Goal: Navigation & Orientation: Find specific page/section

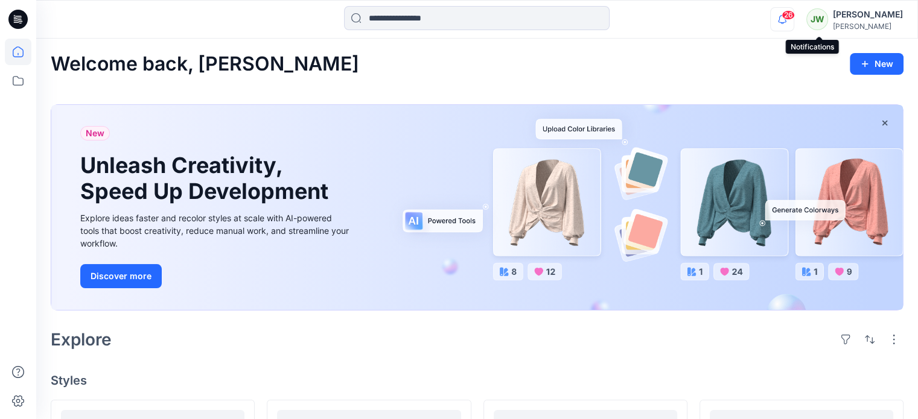
click at [794, 16] on icon "button" at bounding box center [782, 19] width 23 height 24
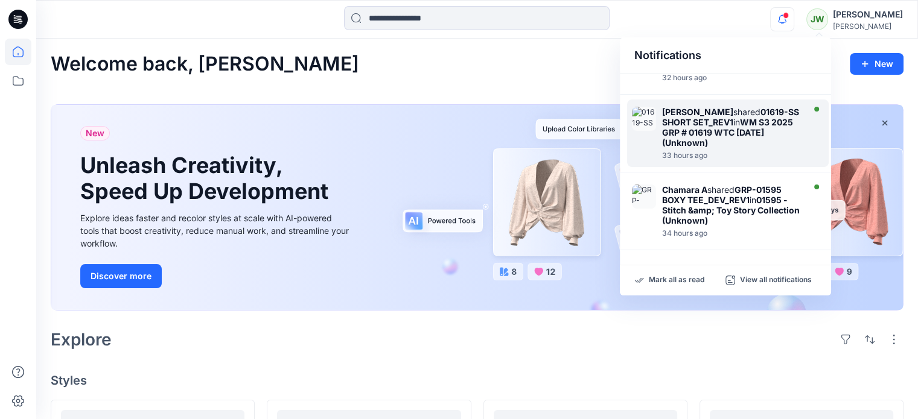
scroll to position [798, 0]
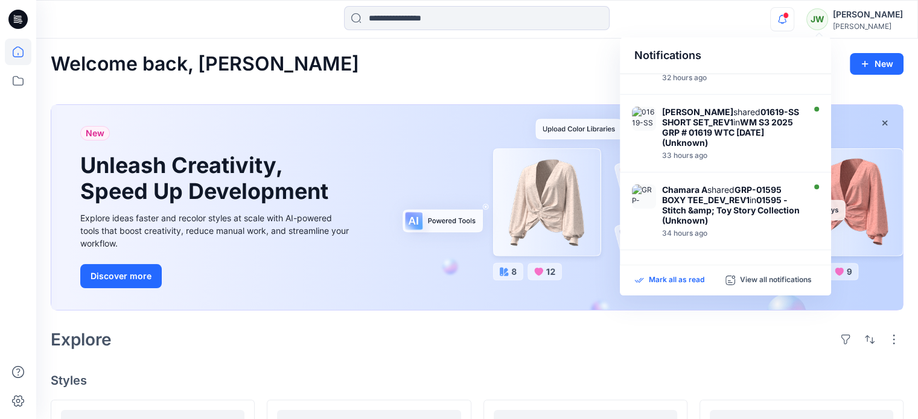
click at [699, 279] on p "Mark all as read" at bounding box center [677, 280] width 56 height 11
click at [693, 62] on div "Notifications" at bounding box center [725, 55] width 211 height 37
click at [603, 74] on div "Welcome back, Jade New" at bounding box center [477, 64] width 853 height 22
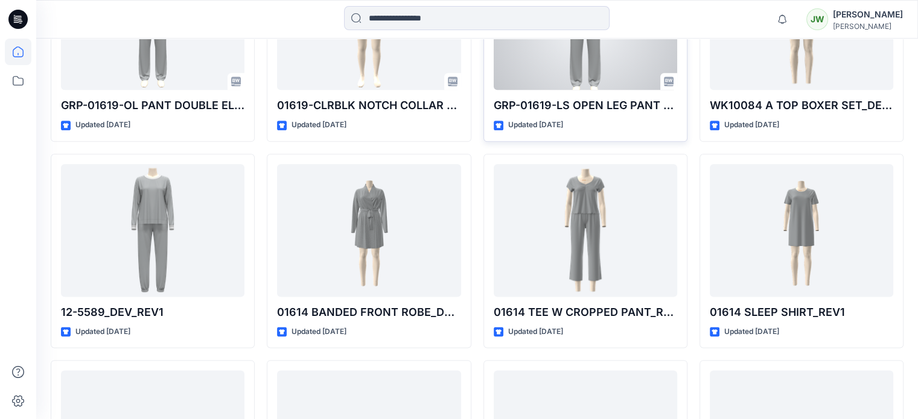
scroll to position [1465, 0]
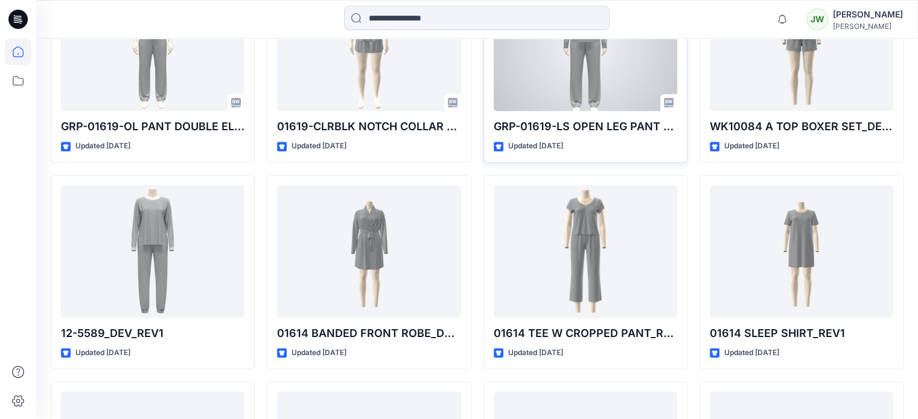
click at [549, 111] on div at bounding box center [585, 44] width 183 height 133
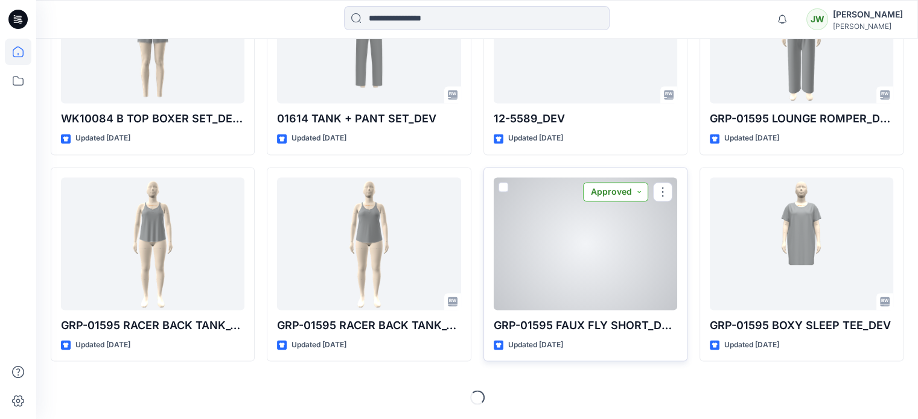
scroll to position [2070, 0]
